Goal: Task Accomplishment & Management: Complete application form

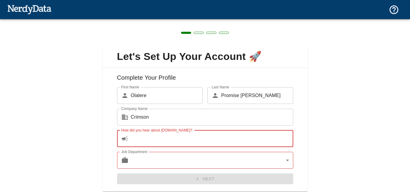
scroll to position [19, 0]
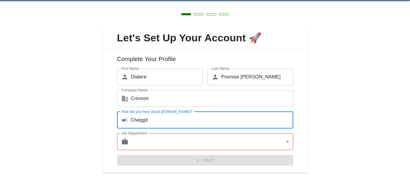
type input "Chatgpt"
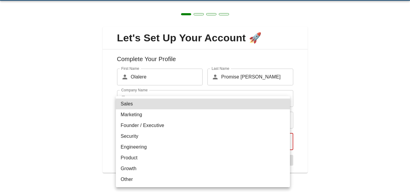
click at [142, 21] on body "Technologies Domains Pricing Products Create a Report Create a list of websites…" at bounding box center [205, 10] width 410 height 21
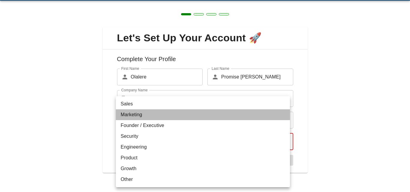
click at [134, 115] on li "Marketing" at bounding box center [203, 114] width 174 height 11
type input "marketing"
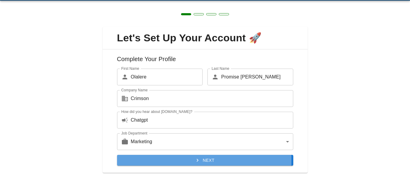
click at [149, 161] on button "Next" at bounding box center [205, 160] width 176 height 11
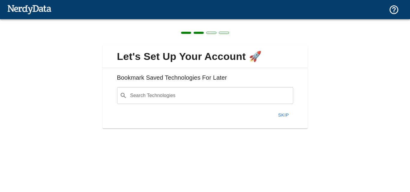
scroll to position [0, 0]
click at [285, 117] on button "Skip" at bounding box center [283, 115] width 19 height 13
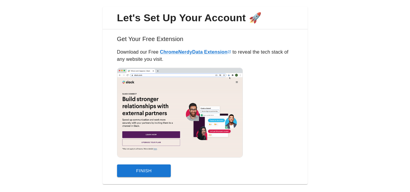
scroll to position [50, 0]
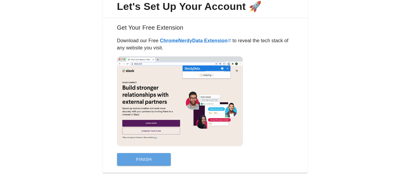
click at [157, 161] on button "Finish" at bounding box center [144, 159] width 54 height 13
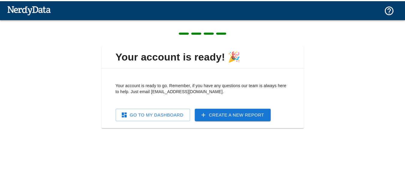
scroll to position [0, 0]
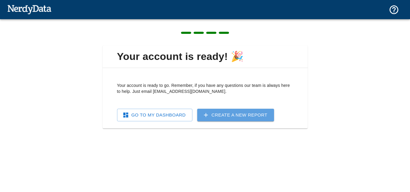
click at [211, 118] on link "Create a New Report" at bounding box center [235, 115] width 77 height 13
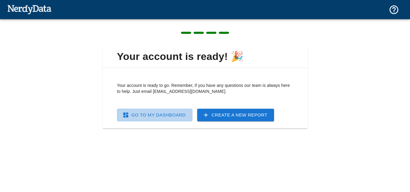
click at [174, 115] on link "Go To My Dashboard" at bounding box center [154, 115] width 75 height 13
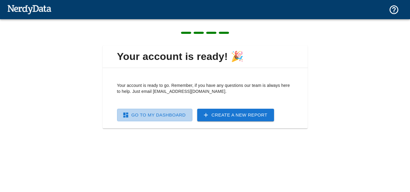
click at [174, 115] on link "Go To My Dashboard" at bounding box center [154, 115] width 75 height 13
